Goal: Find specific page/section: Find specific page/section

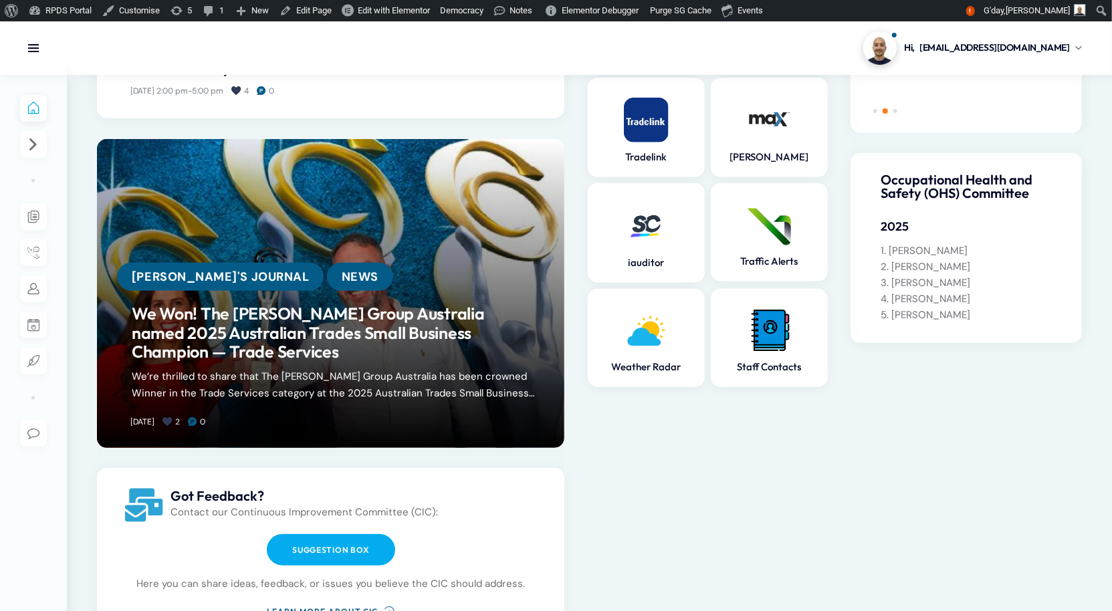
scroll to position [315, 0]
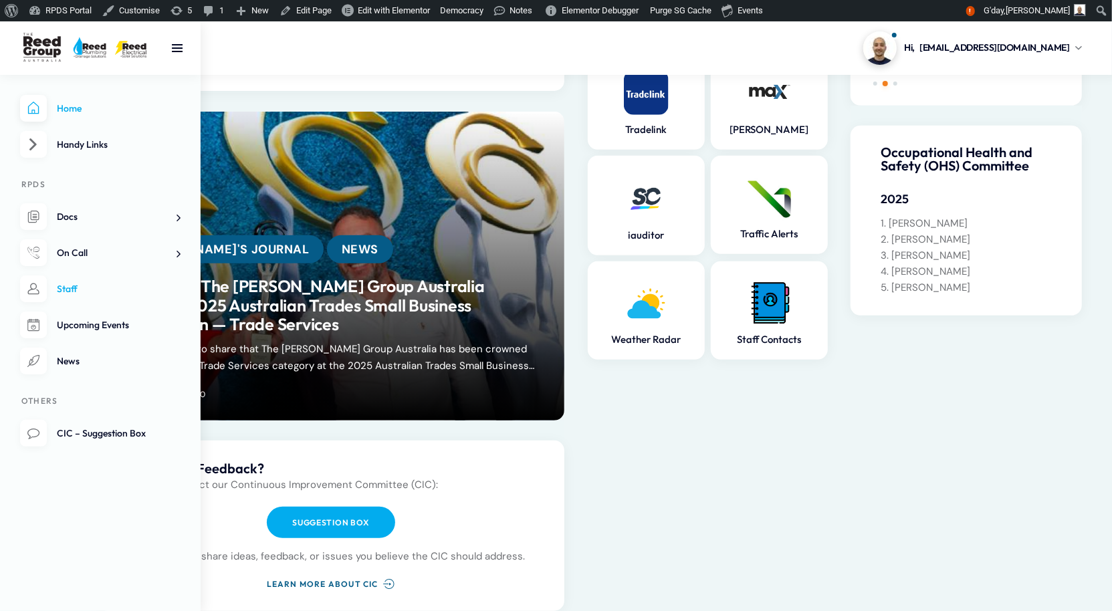
click at [54, 303] on link "Staff" at bounding box center [100, 288] width 160 height 27
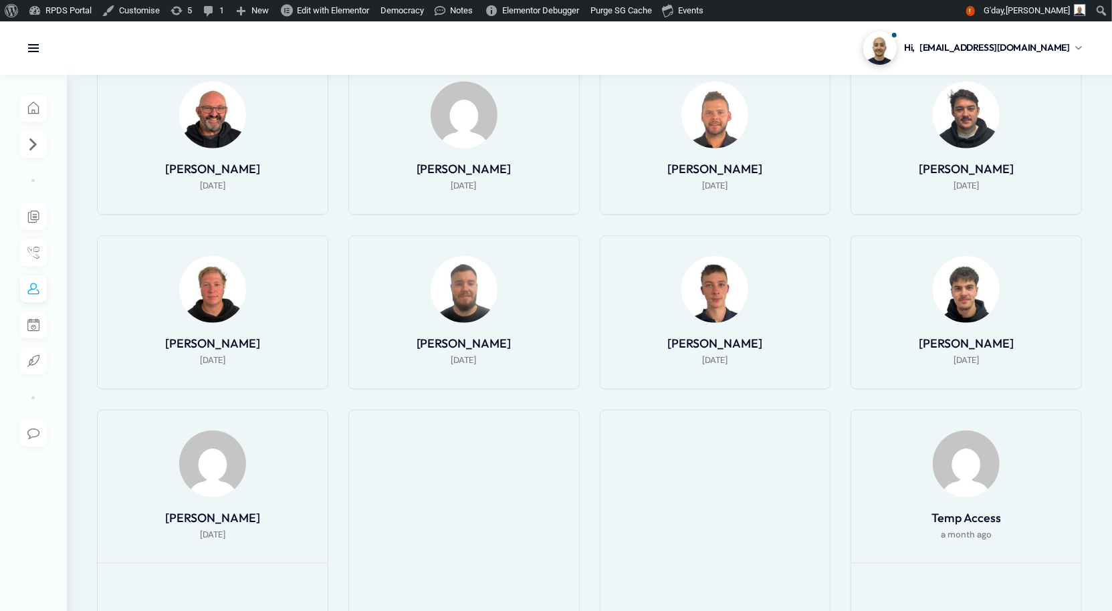
scroll to position [857, 0]
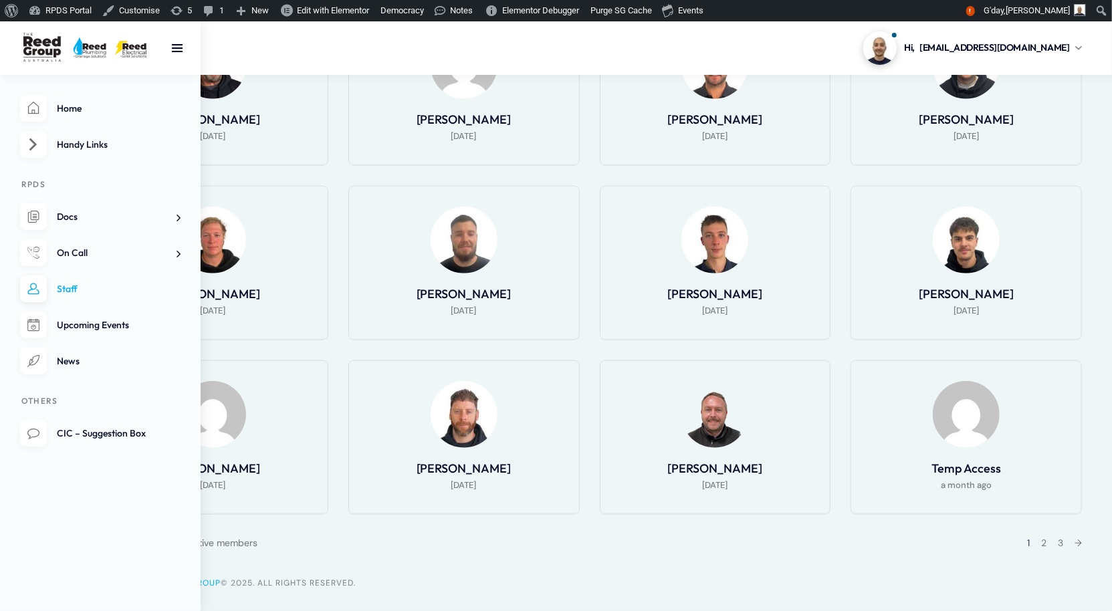
click at [37, 267] on li "On Call On Call Roster On Call Documents" at bounding box center [100, 252] width 160 height 27
click at [70, 259] on span "On Call" at bounding box center [72, 253] width 31 height 12
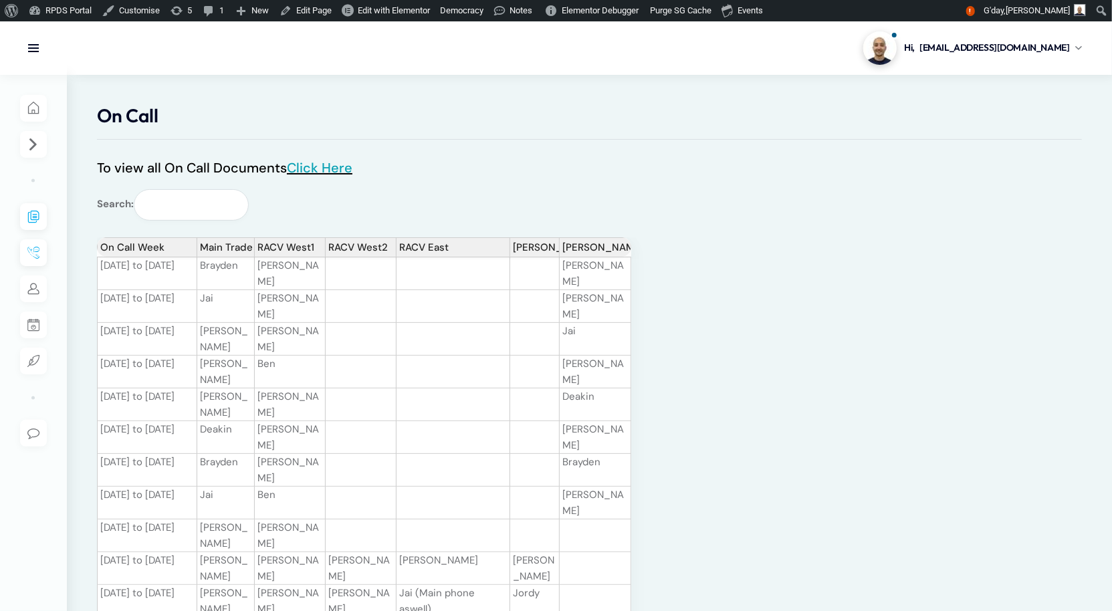
click at [335, 175] on link "Click Here" at bounding box center [320, 167] width 66 height 17
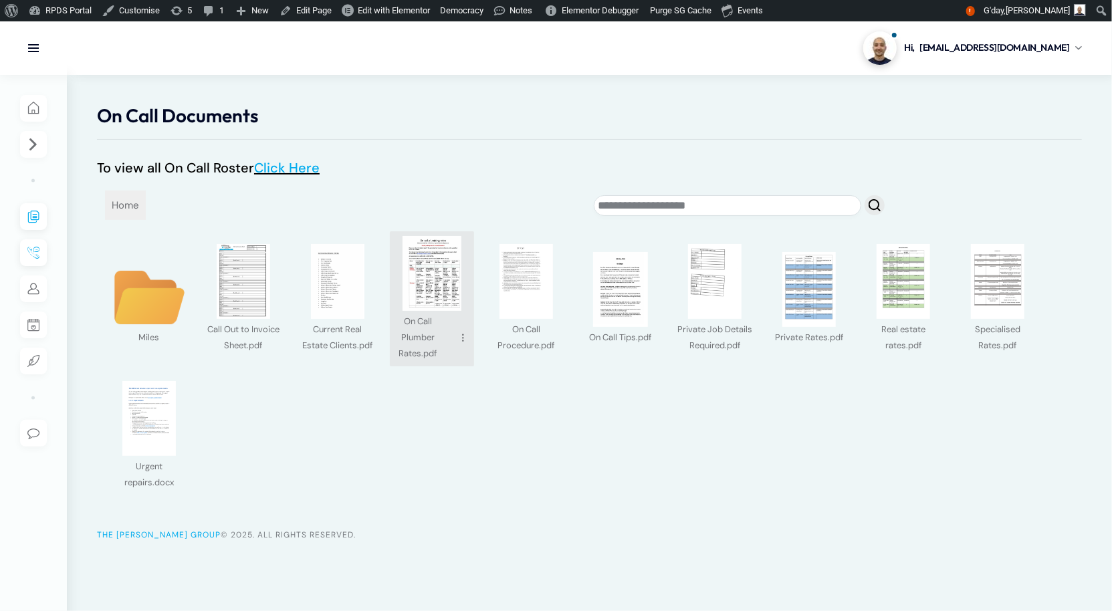
click at [436, 279] on img at bounding box center [431, 273] width 75 height 75
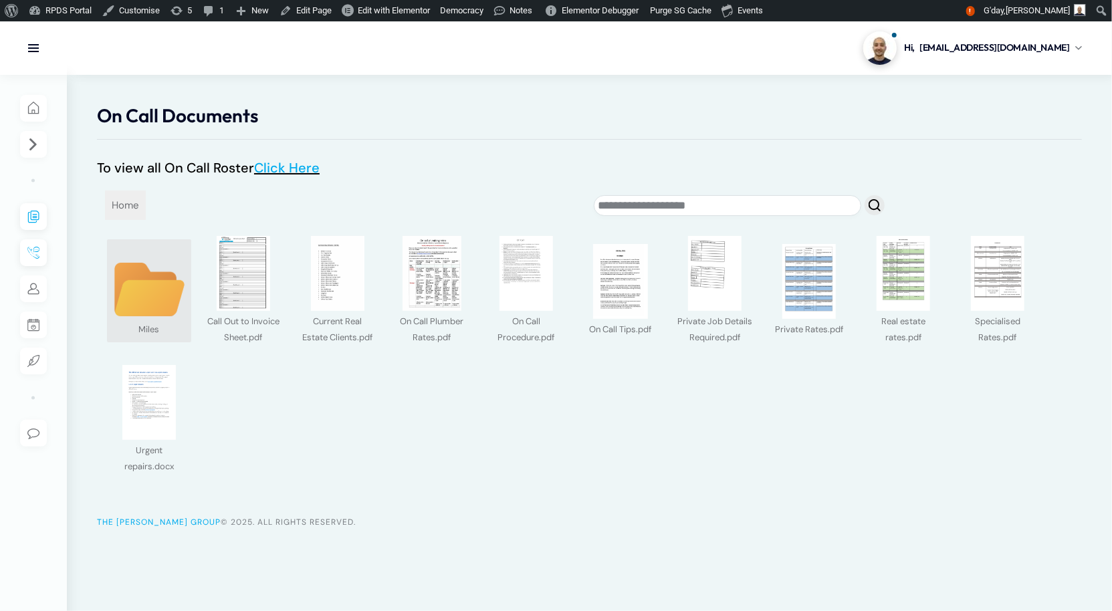
click at [150, 319] on img at bounding box center [149, 290] width 75 height 58
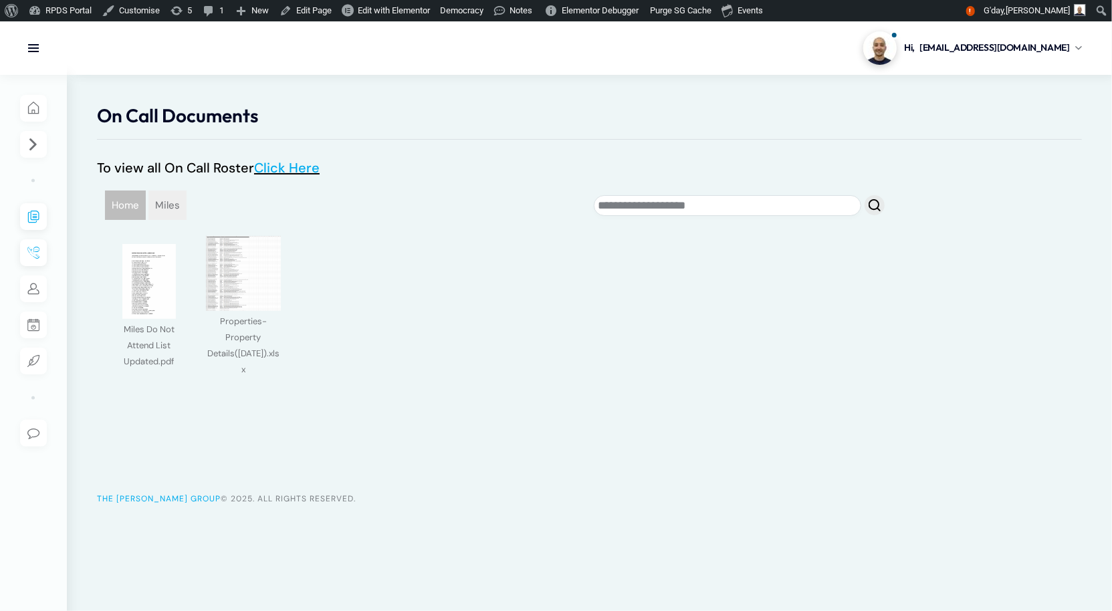
click at [146, 213] on span "Home" at bounding box center [125, 205] width 41 height 29
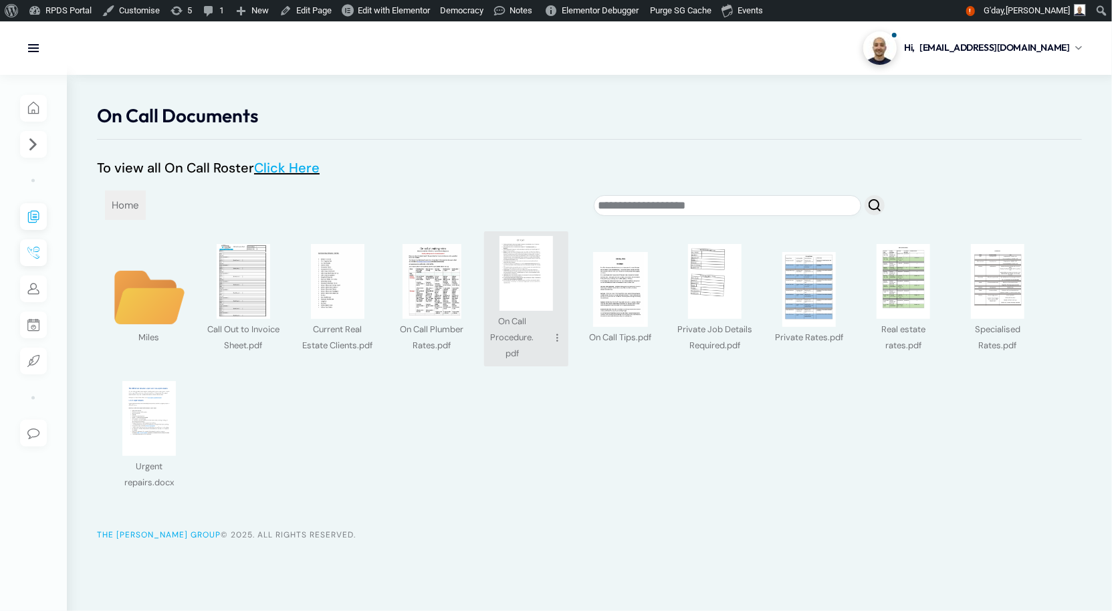
click at [522, 261] on img at bounding box center [526, 273] width 75 height 75
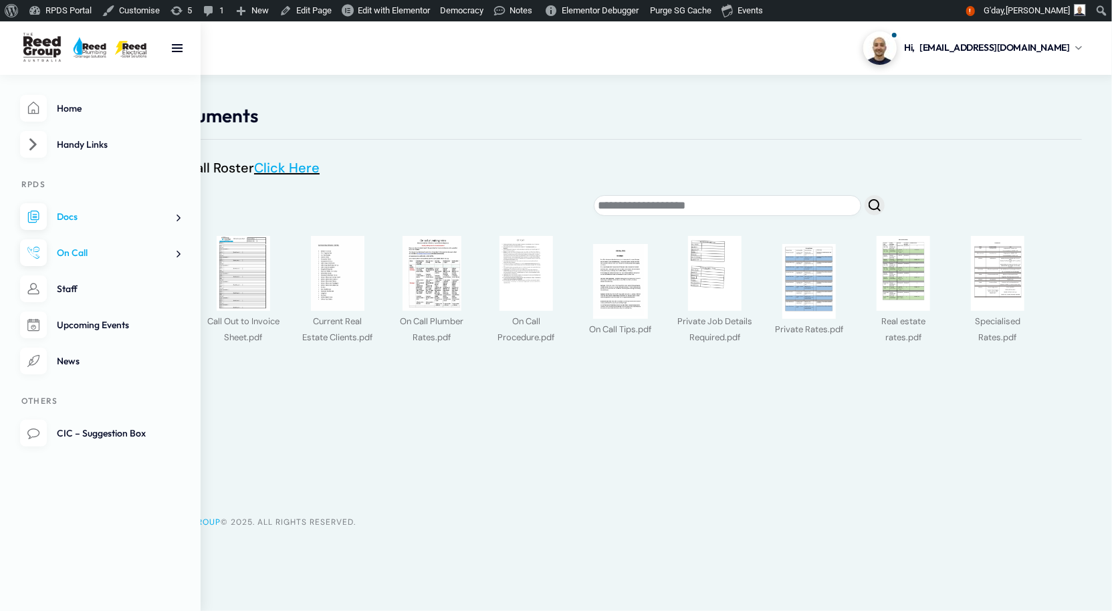
click at [65, 223] on span "Docs" at bounding box center [67, 217] width 21 height 12
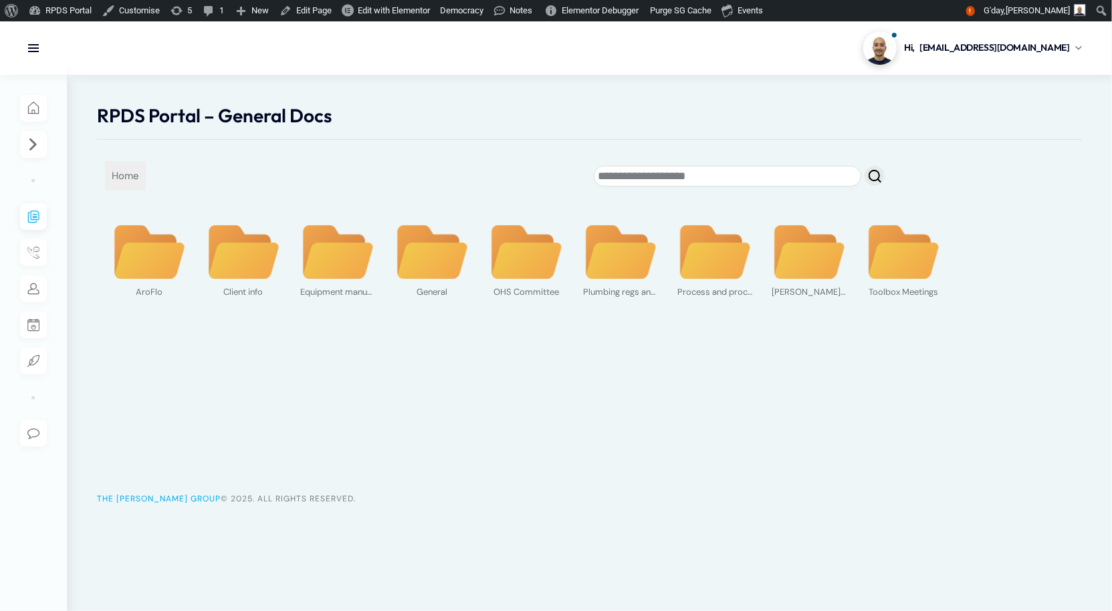
click at [439, 281] on img at bounding box center [431, 253] width 75 height 58
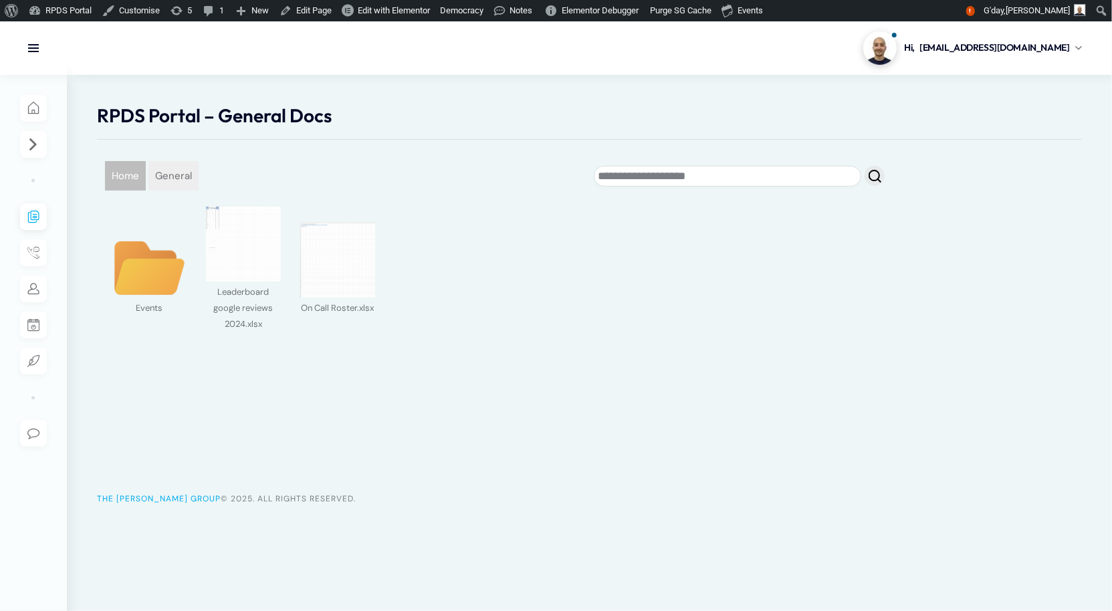
click at [146, 191] on span "Home" at bounding box center [125, 175] width 41 height 29
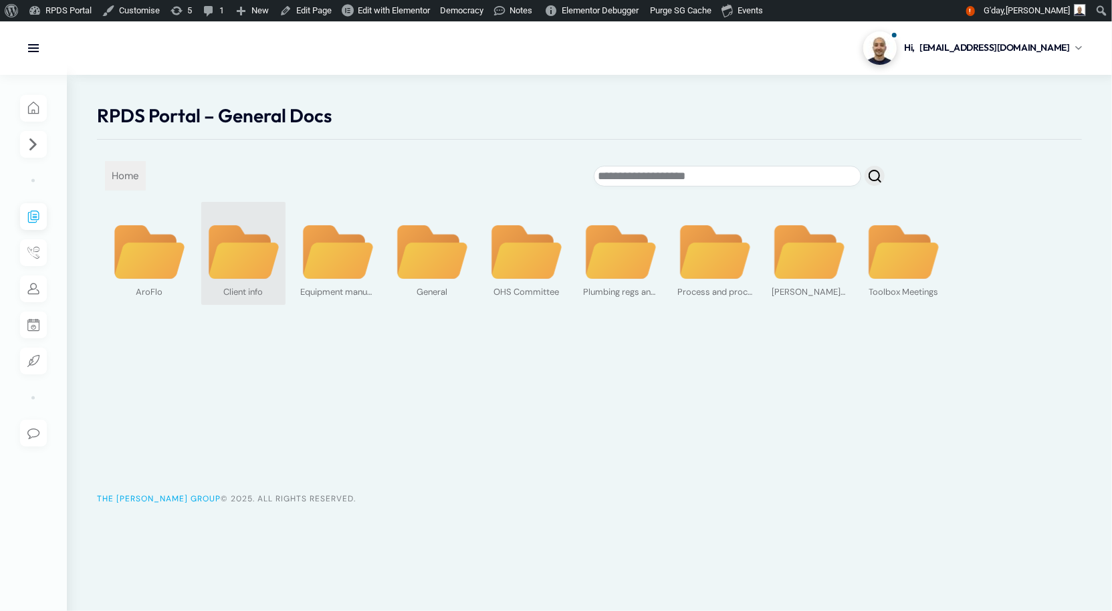
click at [254, 281] on img at bounding box center [243, 253] width 75 height 58
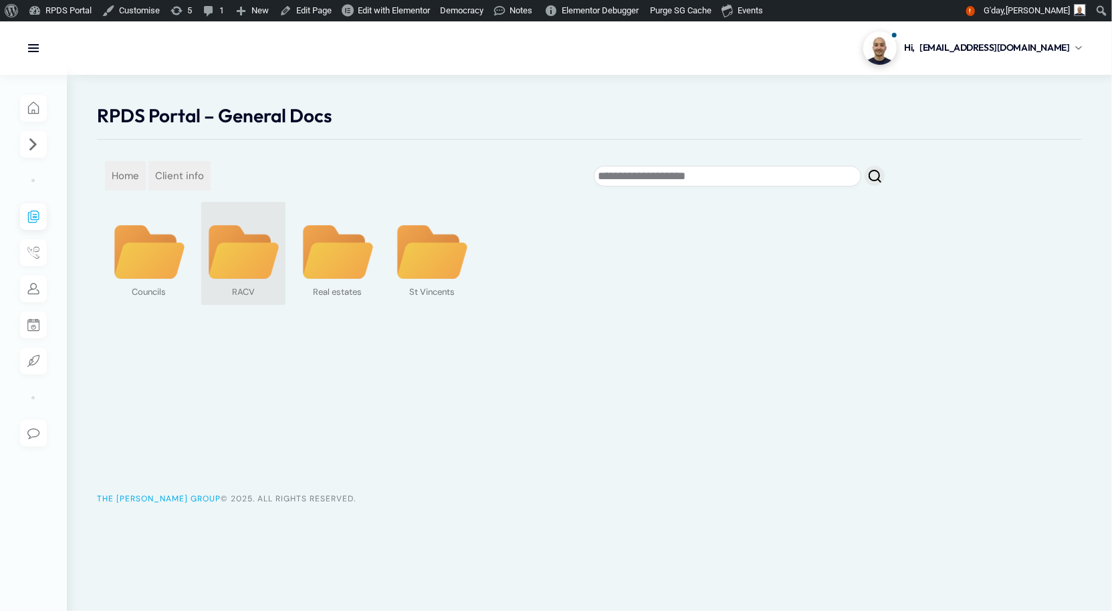
click at [255, 281] on img at bounding box center [243, 253] width 75 height 58
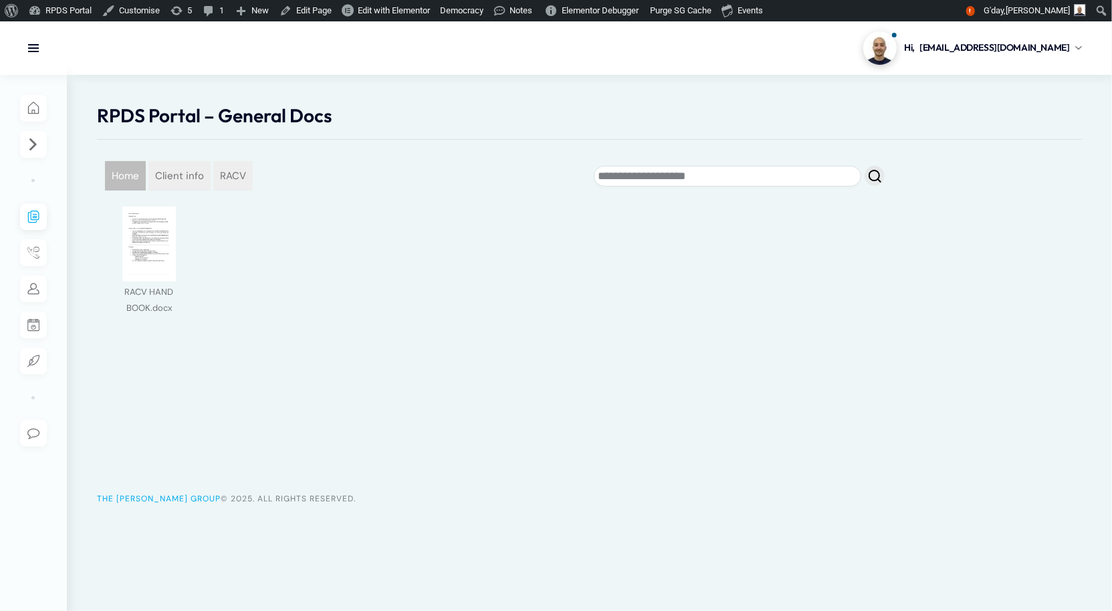
click at [146, 191] on span "Home" at bounding box center [125, 175] width 41 height 29
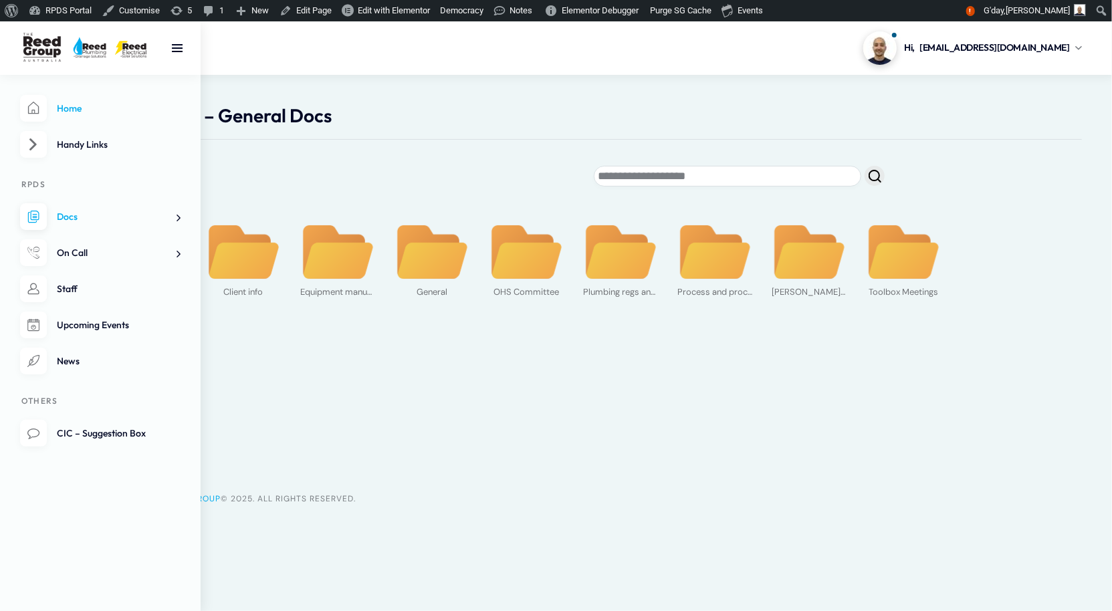
click at [82, 114] on span "Home" at bounding box center [69, 108] width 25 height 12
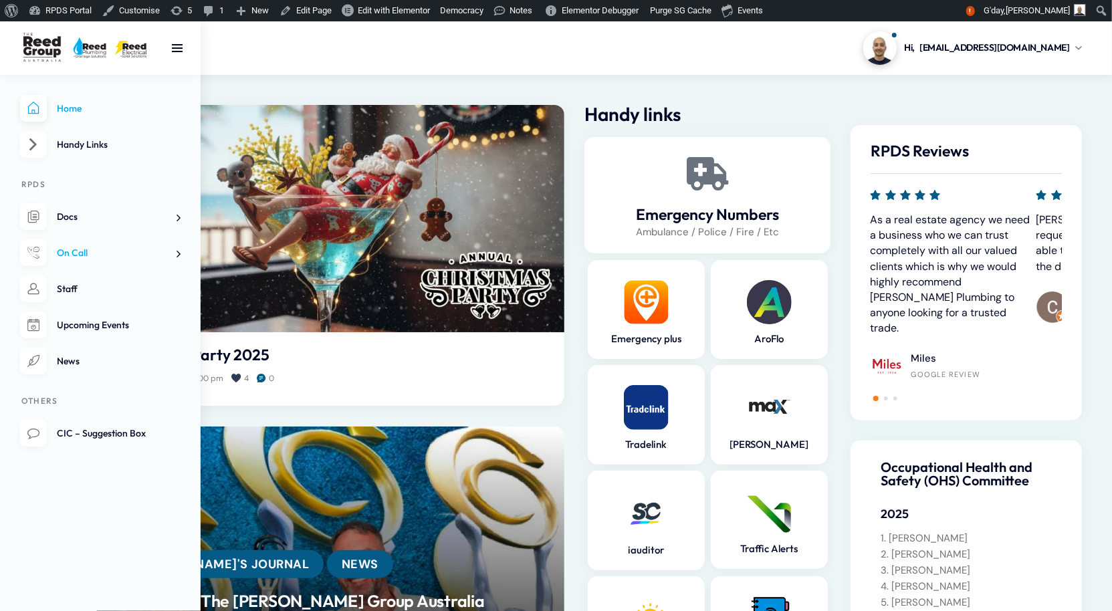
click at [181, 261] on span at bounding box center [173, 254] width 14 height 14
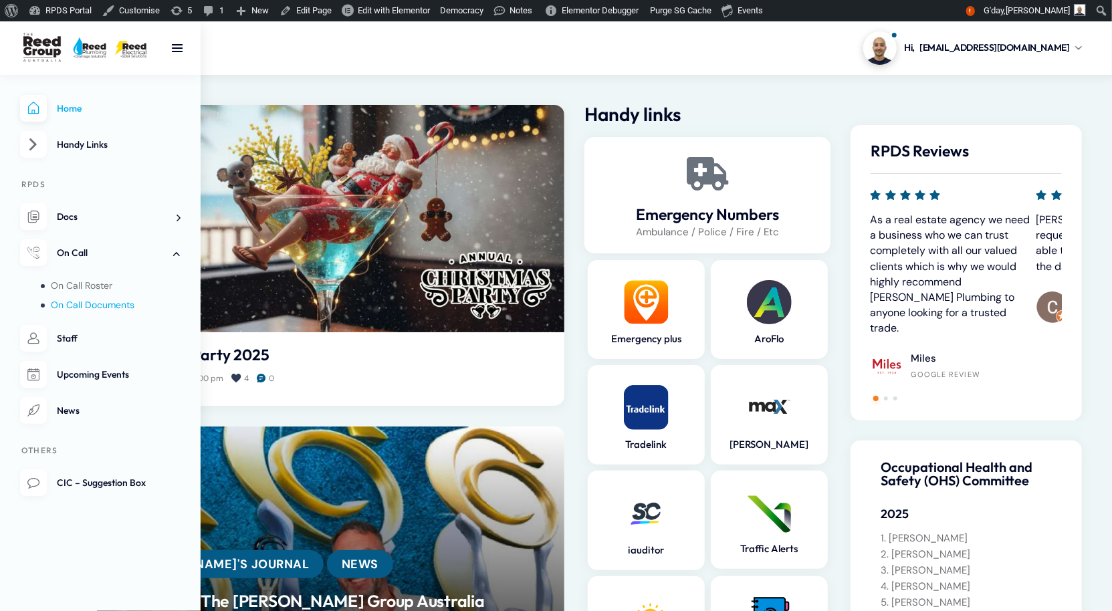
click at [67, 311] on span "On Call Documents" at bounding box center [93, 305] width 84 height 12
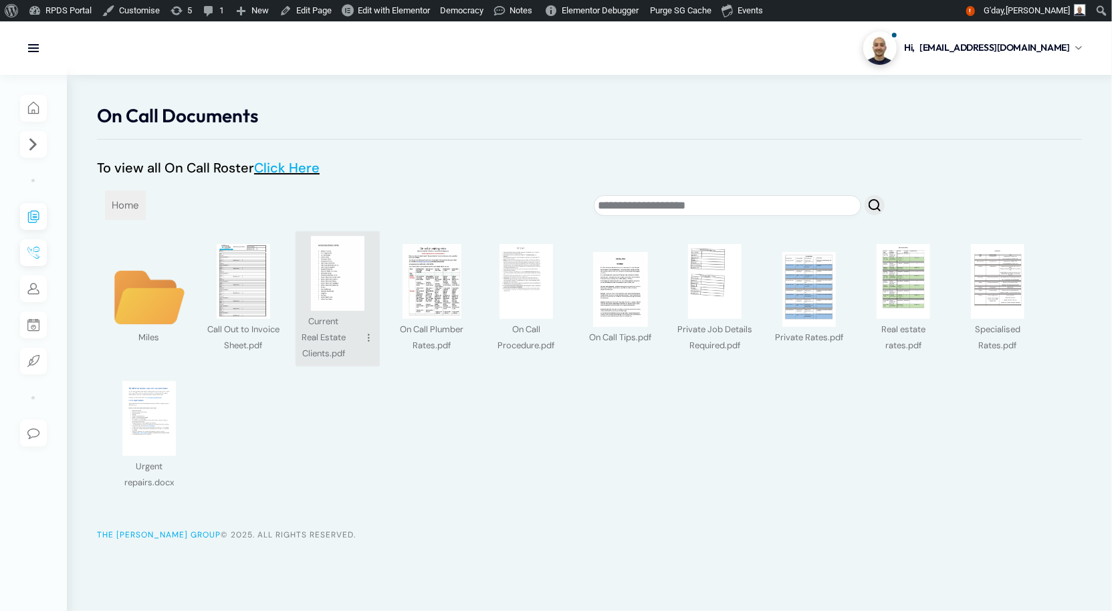
click at [350, 283] on img at bounding box center [337, 273] width 75 height 75
